Goal: Task Accomplishment & Management: Manage account settings

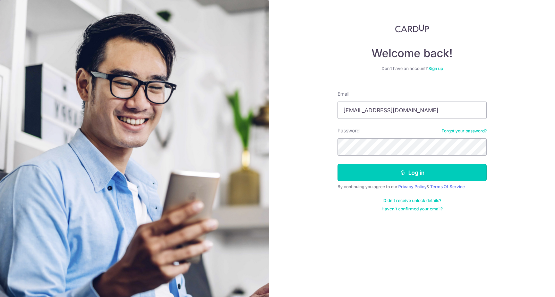
click at [448, 178] on button "Log in" at bounding box center [412, 172] width 149 height 17
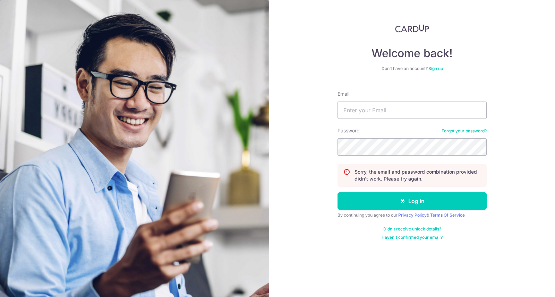
type input "[EMAIL_ADDRESS][DOMAIN_NAME]"
click at [450, 201] on button "Log in" at bounding box center [412, 201] width 149 height 17
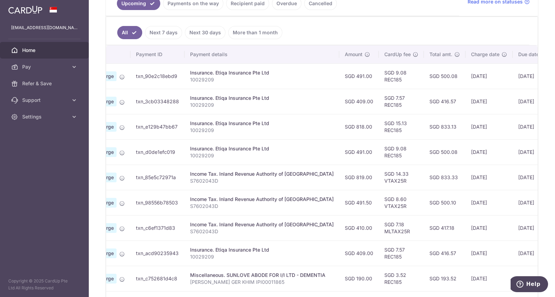
scroll to position [0, 65]
click at [381, 135] on td "SGD 15.13 REC185" at bounding box center [400, 126] width 45 height 25
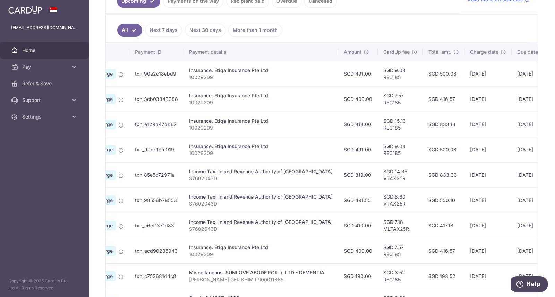
scroll to position [170, 0]
